Goal: Transaction & Acquisition: Purchase product/service

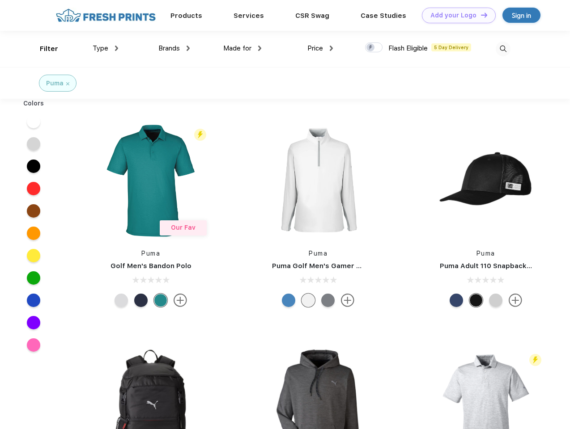
scroll to position [0, 0]
click at [455, 15] on link "Add your Logo Design Tool" at bounding box center [459, 16] width 74 height 16
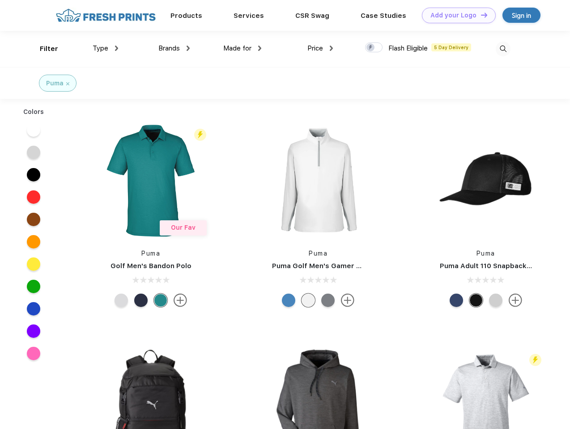
click at [0, 0] on div "Design Tool" at bounding box center [0, 0] width 0 height 0
click at [480, 15] on link "Add your Logo Design Tool" at bounding box center [459, 16] width 74 height 16
click at [43, 49] on div "Filter" at bounding box center [49, 49] width 18 height 10
click at [106, 48] on span "Type" at bounding box center [101, 48] width 16 height 8
click at [174, 48] on span "Brands" at bounding box center [168, 48] width 21 height 8
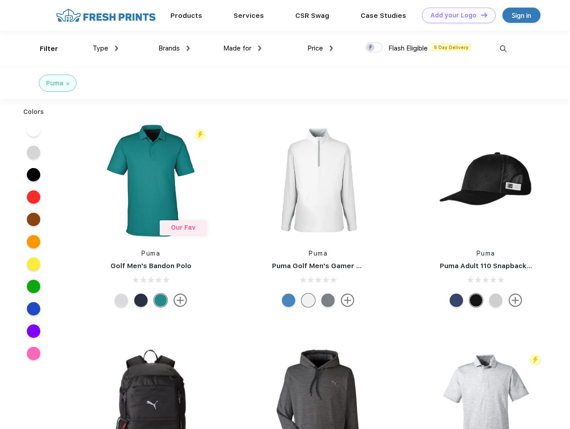
click at [242, 48] on span "Made for" at bounding box center [237, 48] width 28 height 8
click at [320, 48] on span "Price" at bounding box center [315, 48] width 16 height 8
click at [374, 48] on div at bounding box center [373, 47] width 17 height 10
click at [371, 48] on input "checkbox" at bounding box center [368, 45] width 6 height 6
click at [502, 49] on img at bounding box center [502, 49] width 15 height 15
